Goal: Information Seeking & Learning: Stay updated

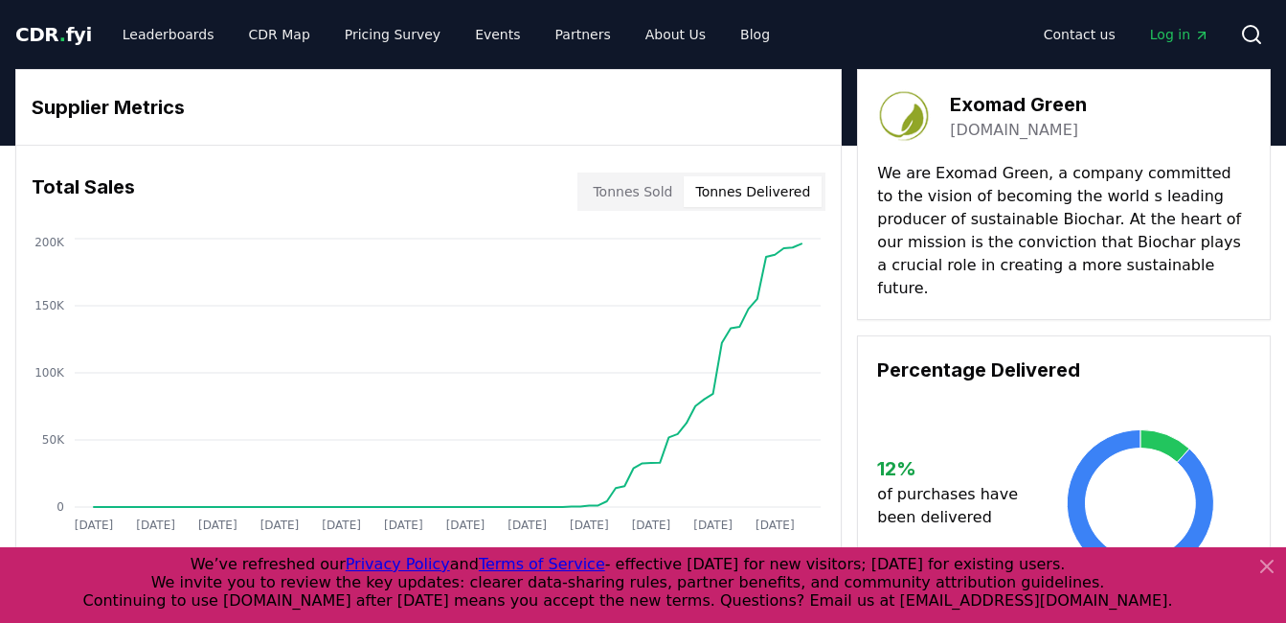
click at [763, 194] on button "Tonnes Delivered" at bounding box center [753, 191] width 138 height 31
click at [674, 189] on button "Tonnes Sold" at bounding box center [632, 191] width 102 height 31
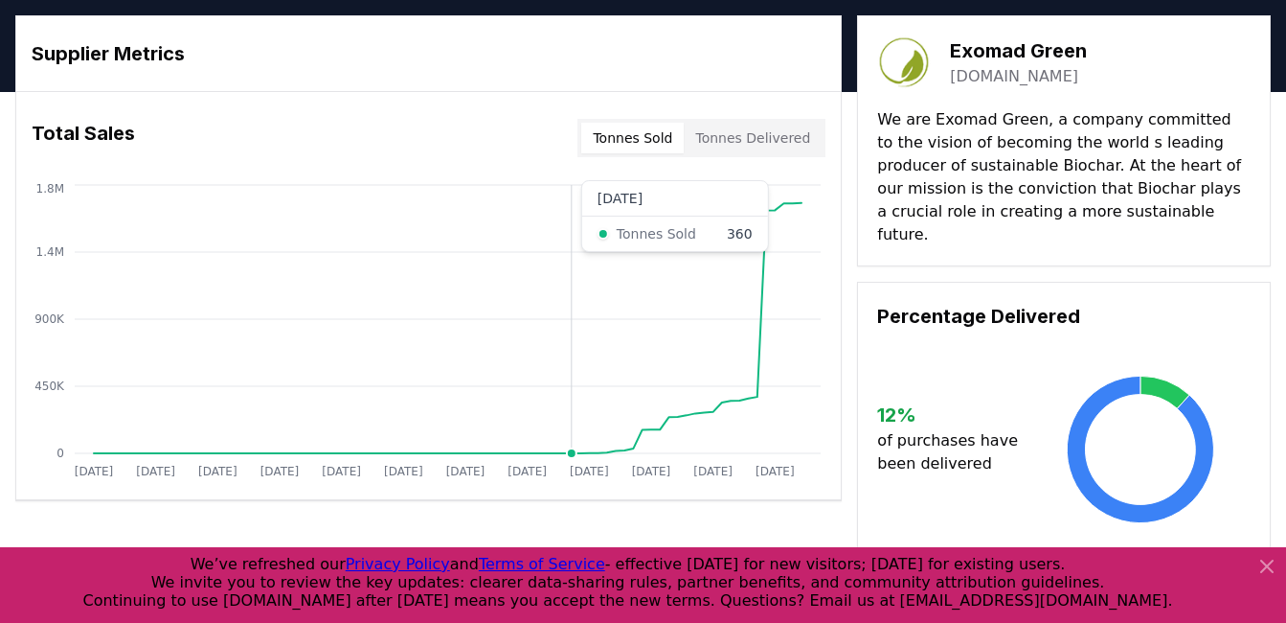
scroll to position [53, 0]
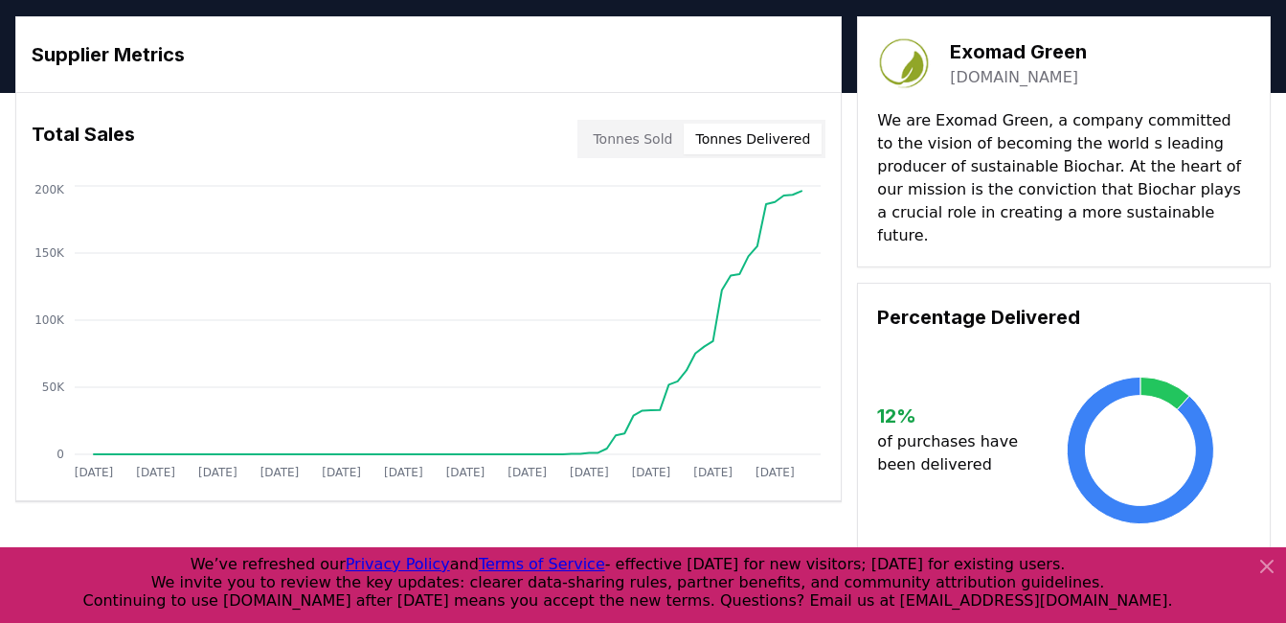
click at [764, 137] on button "Tonnes Delivered" at bounding box center [753, 139] width 138 height 31
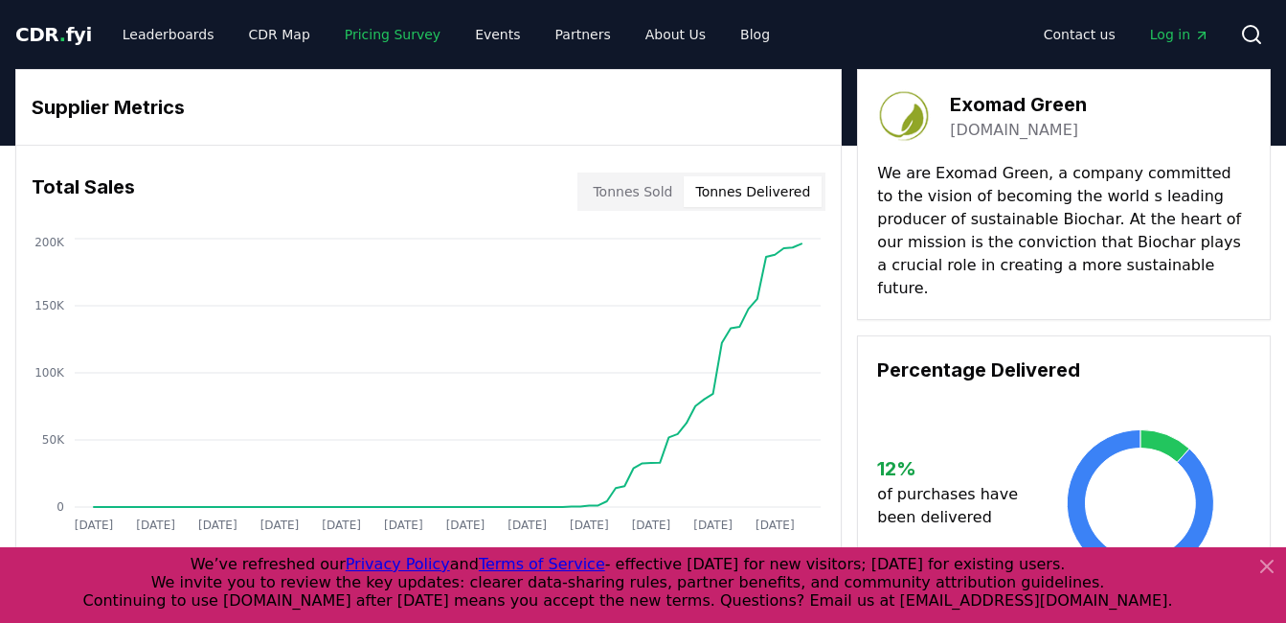
click at [381, 32] on link "Pricing Survey" at bounding box center [392, 34] width 126 height 34
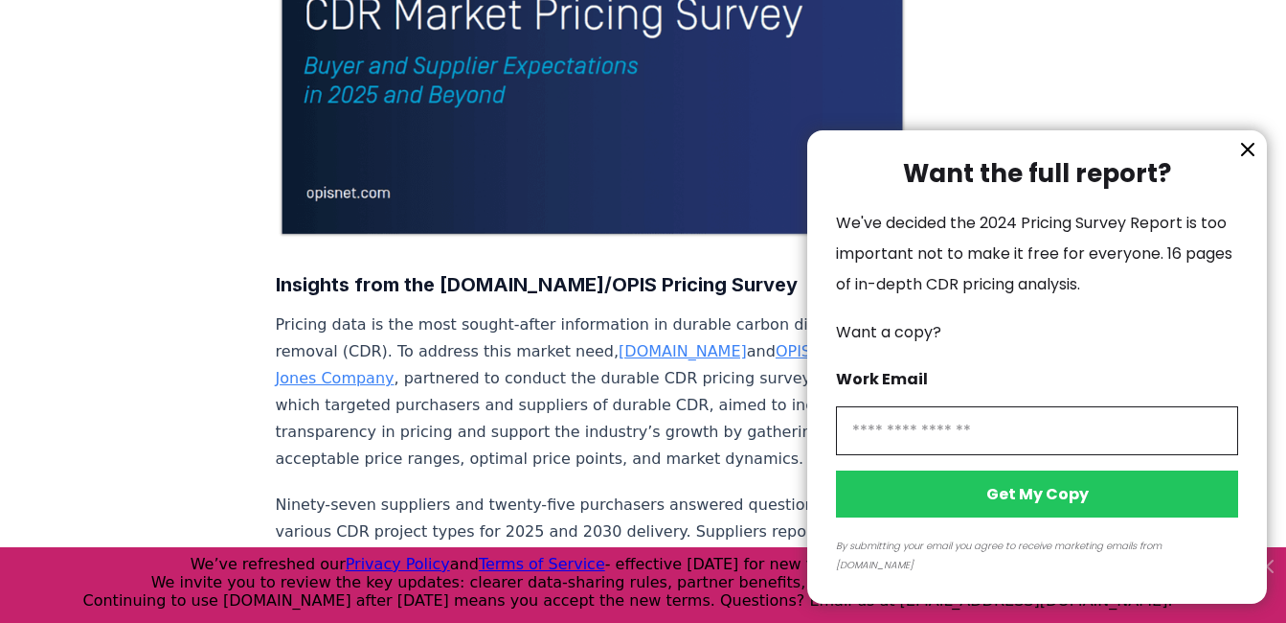
scroll to position [444, 0]
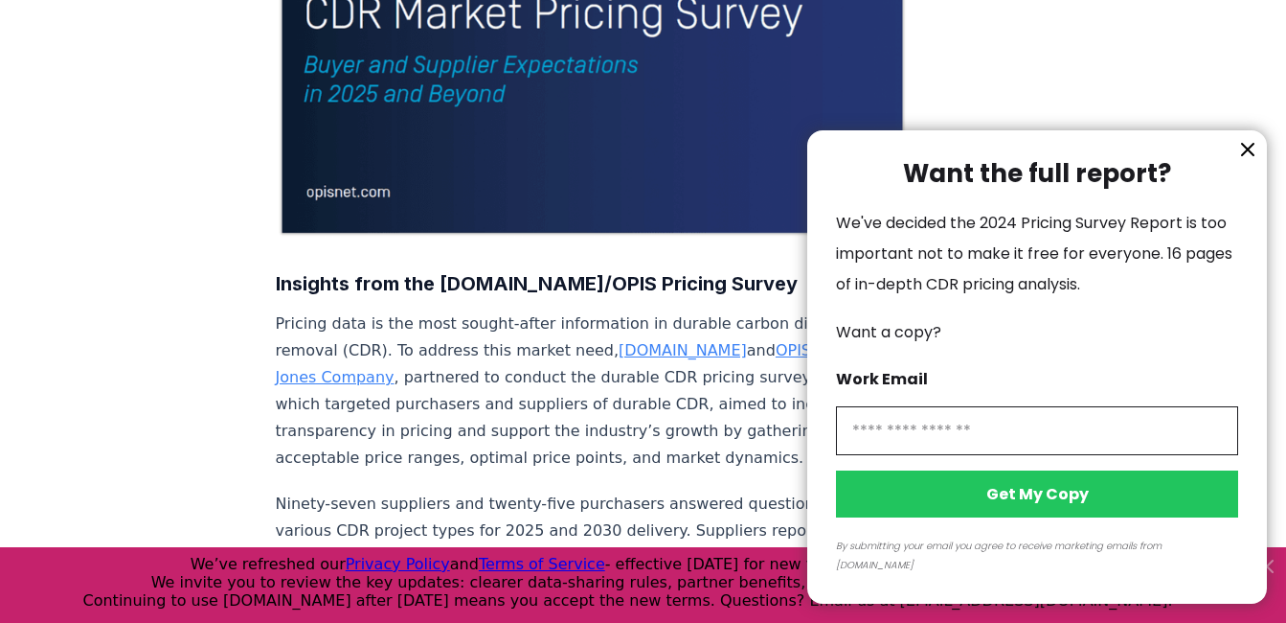
click at [1243, 161] on icon "information" at bounding box center [1247, 149] width 23 height 23
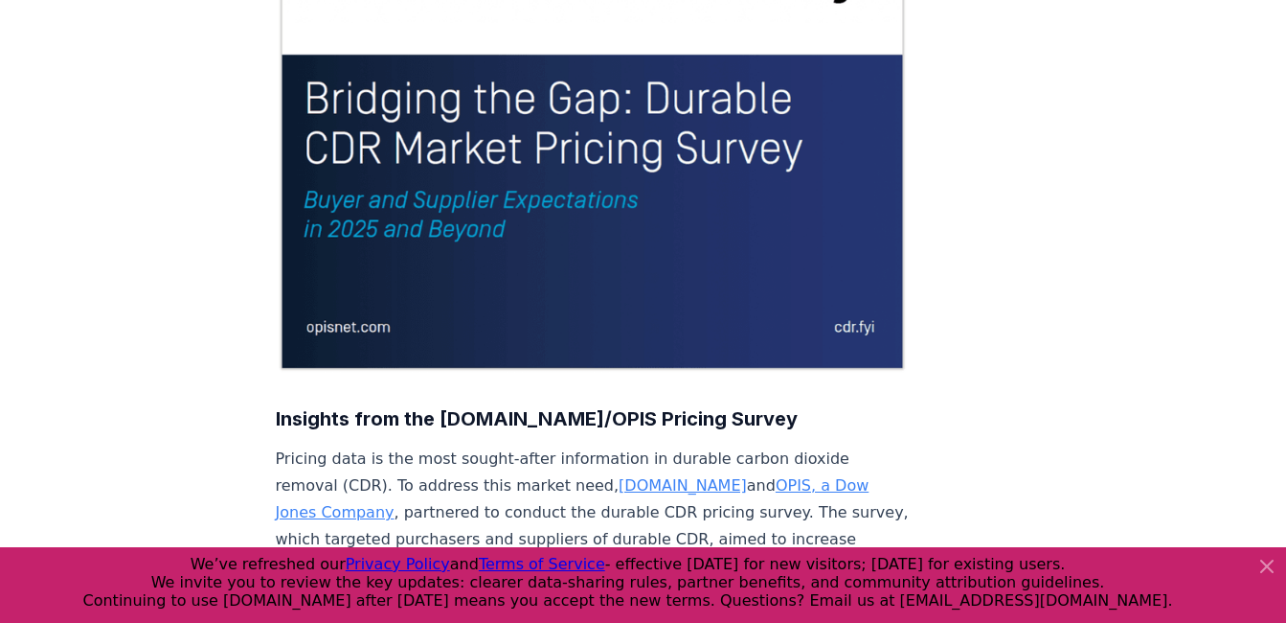
scroll to position [0, 0]
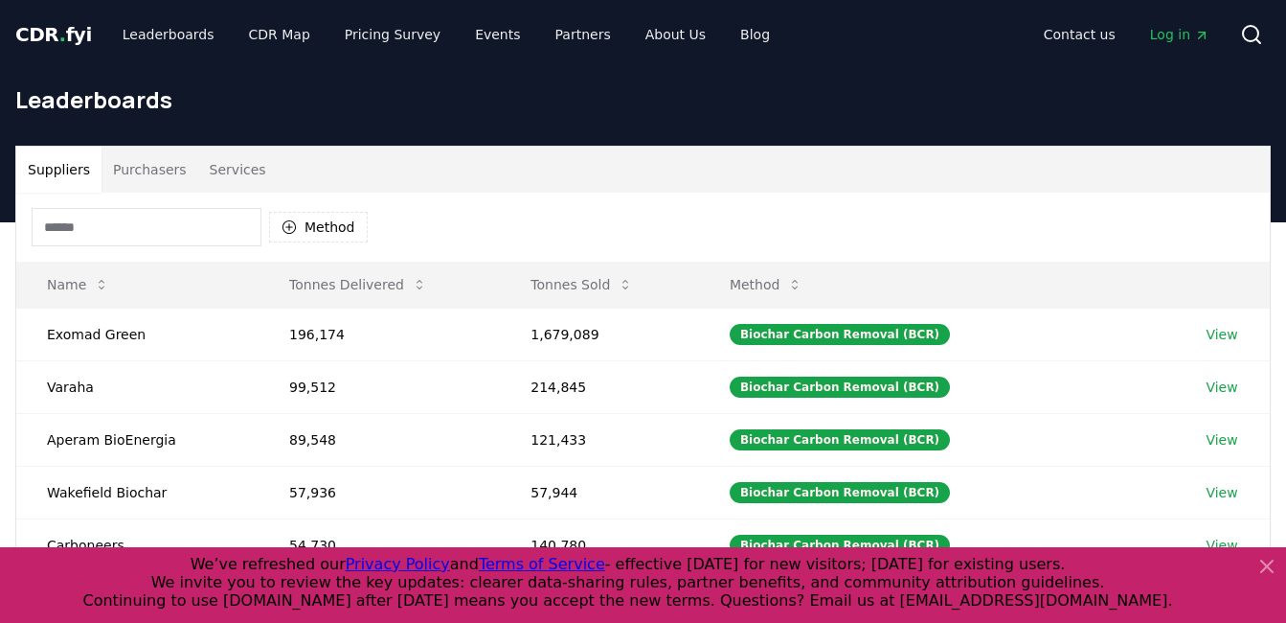
click at [141, 158] on button "Purchasers" at bounding box center [150, 170] width 97 height 46
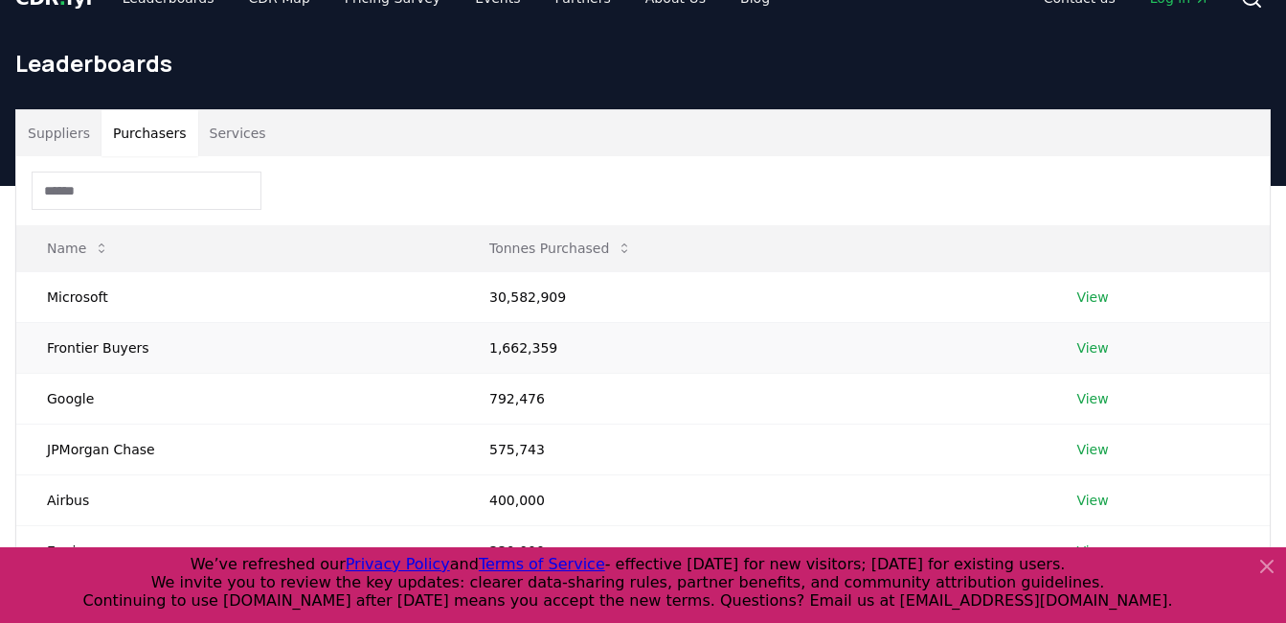
scroll to position [35, 0]
